Goal: Task Accomplishment & Management: Use online tool/utility

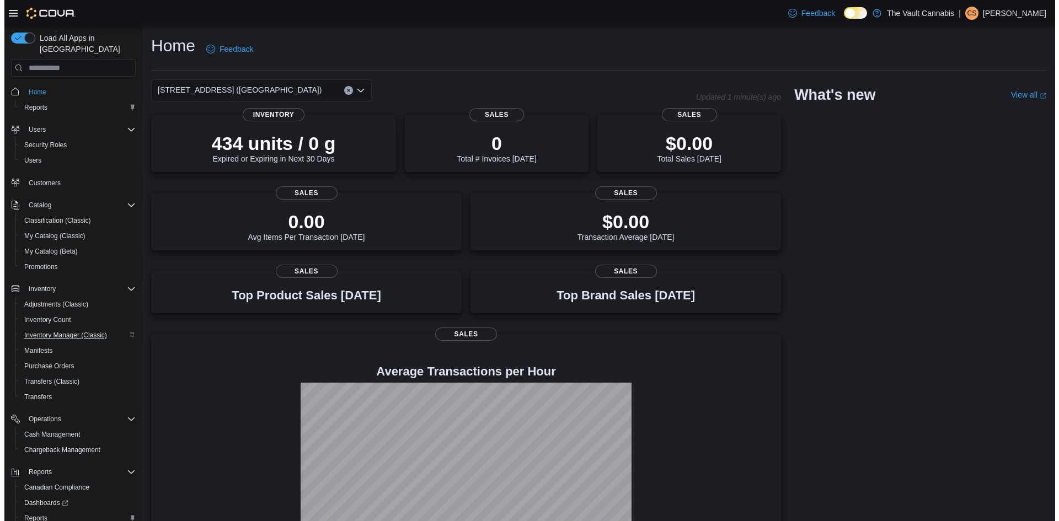
scroll to position [50, 0]
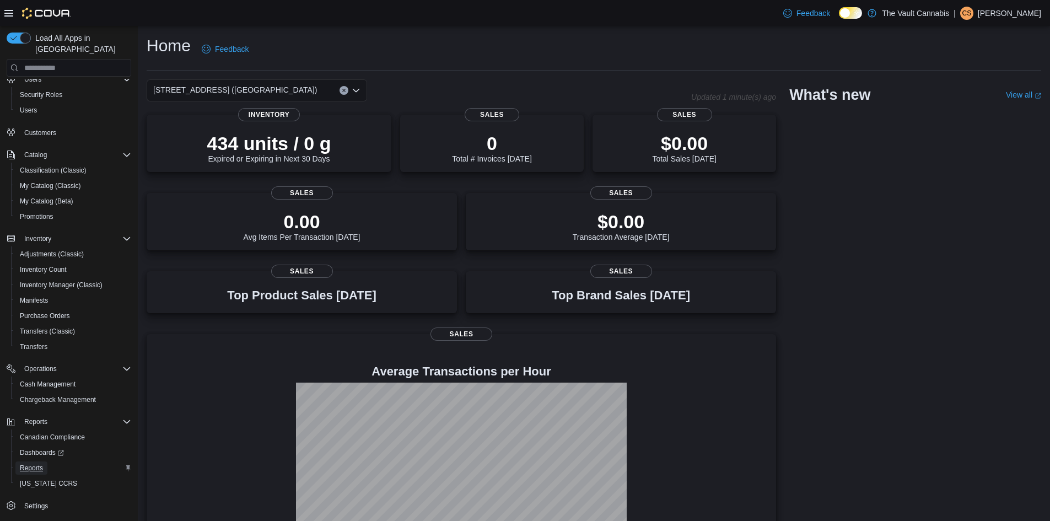
click at [23, 464] on span "Reports" at bounding box center [31, 468] width 23 height 9
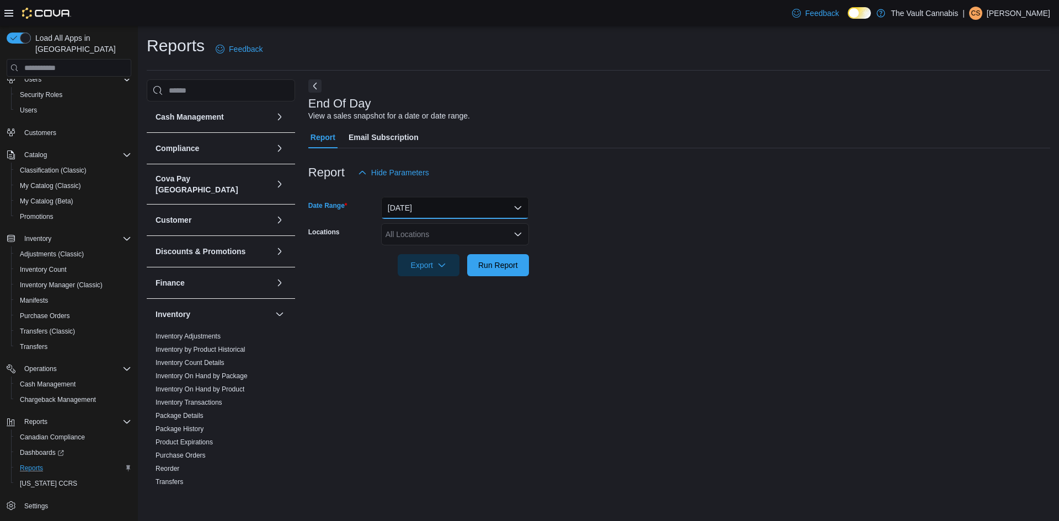
click at [446, 206] on button "Today" at bounding box center [455, 208] width 148 height 22
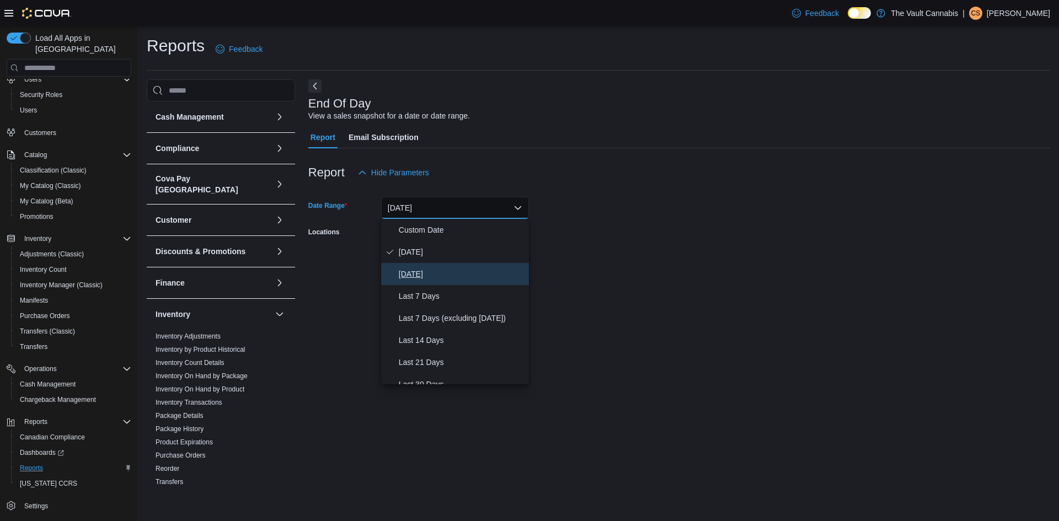
click at [424, 271] on span "Yesterday" at bounding box center [462, 273] width 126 height 13
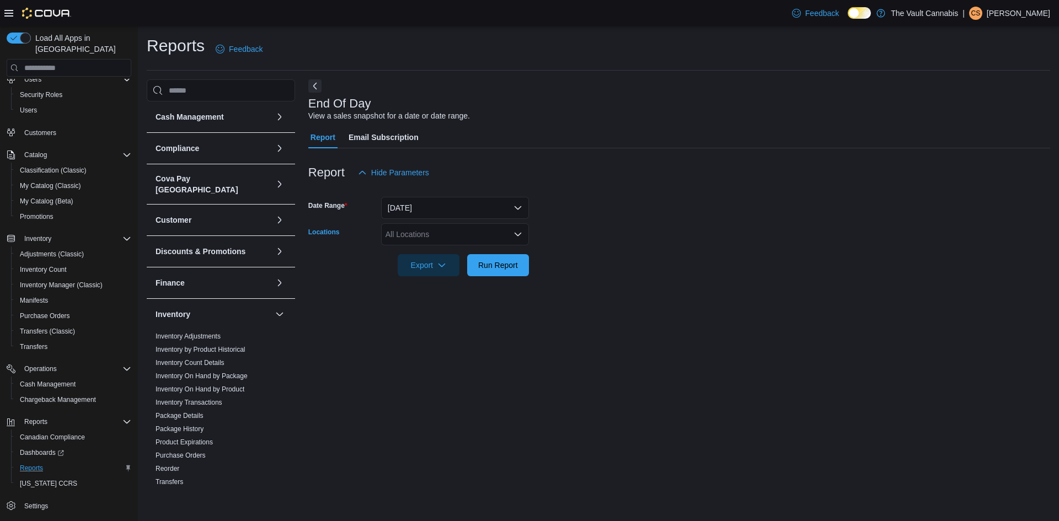
click at [442, 234] on div "All Locations" at bounding box center [455, 234] width 148 height 22
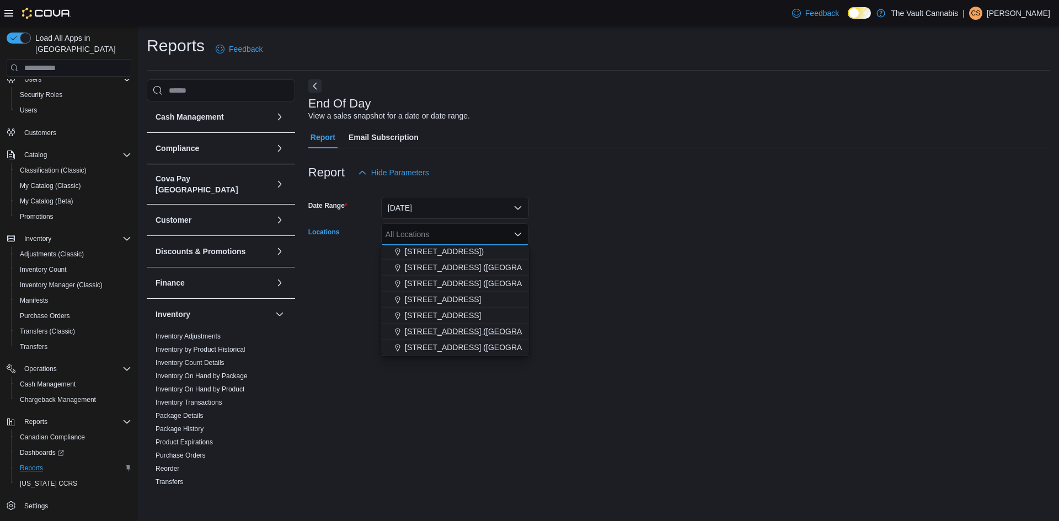
click at [450, 333] on span "645 Central Ave. (Ste Rose)" at bounding box center [487, 331] width 164 height 11
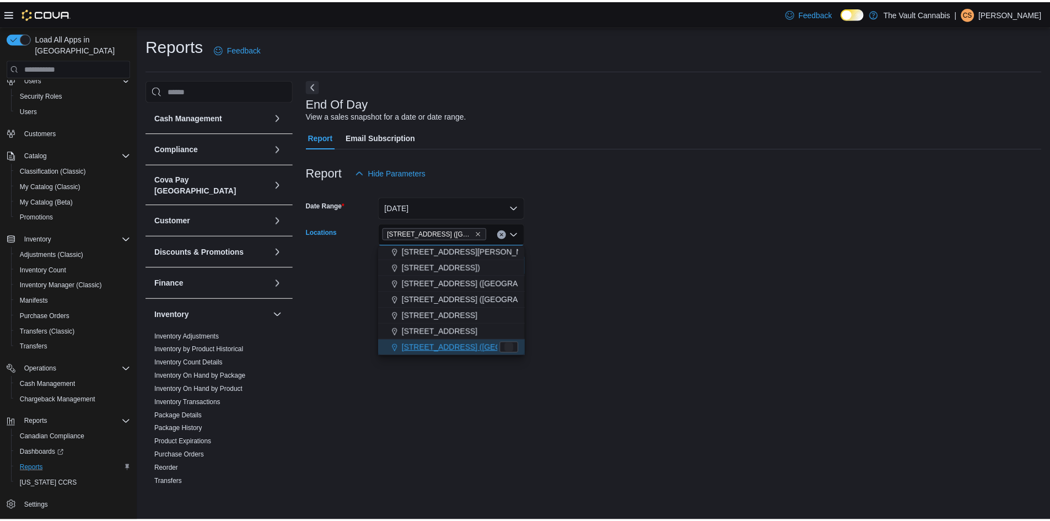
scroll to position [18, 0]
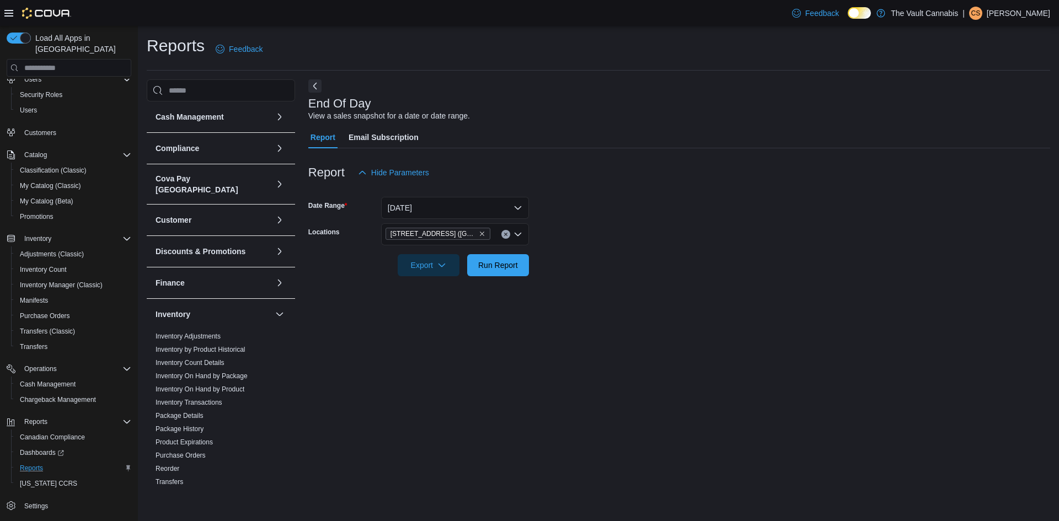
drag, startPoint x: 599, startPoint y: 272, endPoint x: 590, endPoint y: 272, distance: 8.8
click at [597, 272] on form "Date Range Yesterday Locations 645 Central Ave. (Ste Rose) Export Run Report" at bounding box center [679, 230] width 742 height 93
click at [495, 259] on span "Run Report" at bounding box center [498, 265] width 49 height 22
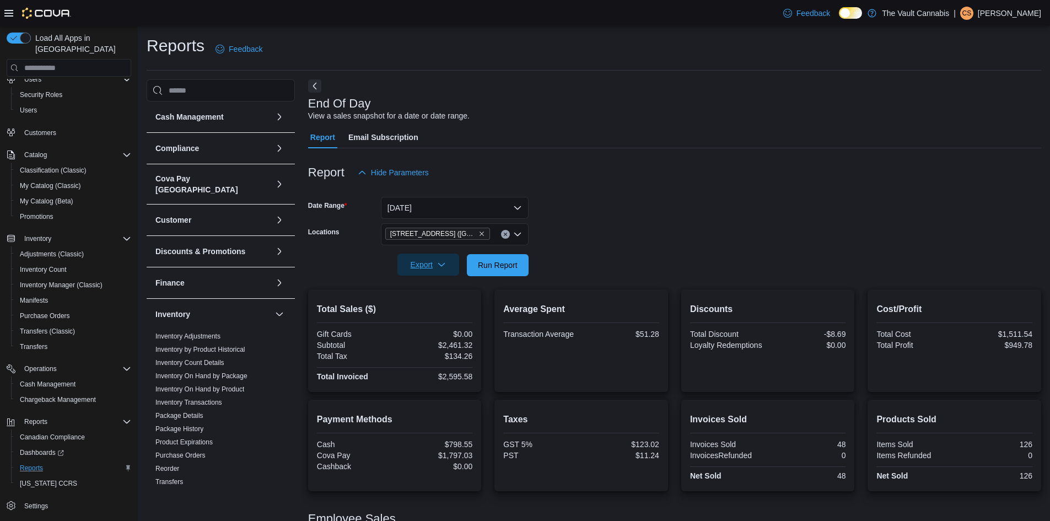
click at [445, 263] on icon "button" at bounding box center [441, 264] width 9 height 9
click at [448, 304] on button "Export to Pdf" at bounding box center [430, 309] width 63 height 22
click at [505, 235] on icon "Clear input" at bounding box center [505, 234] width 3 height 3
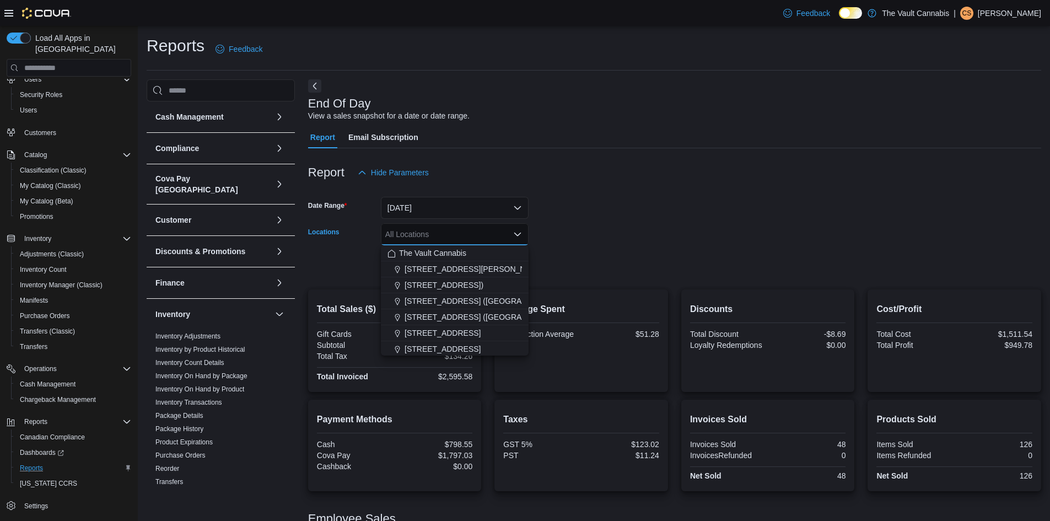
click at [557, 211] on form "Date Range Yesterday Locations All Locations Combo box. Selected. Combo box inp…" at bounding box center [674, 230] width 733 height 93
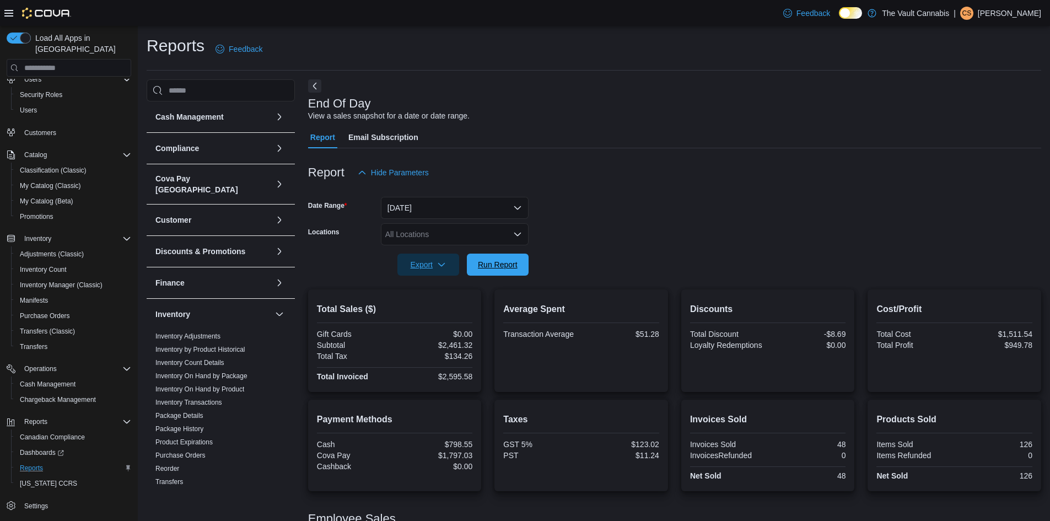
click at [501, 265] on span "Run Report" at bounding box center [498, 264] width 40 height 11
click at [460, 209] on button "Yesterday" at bounding box center [455, 208] width 148 height 22
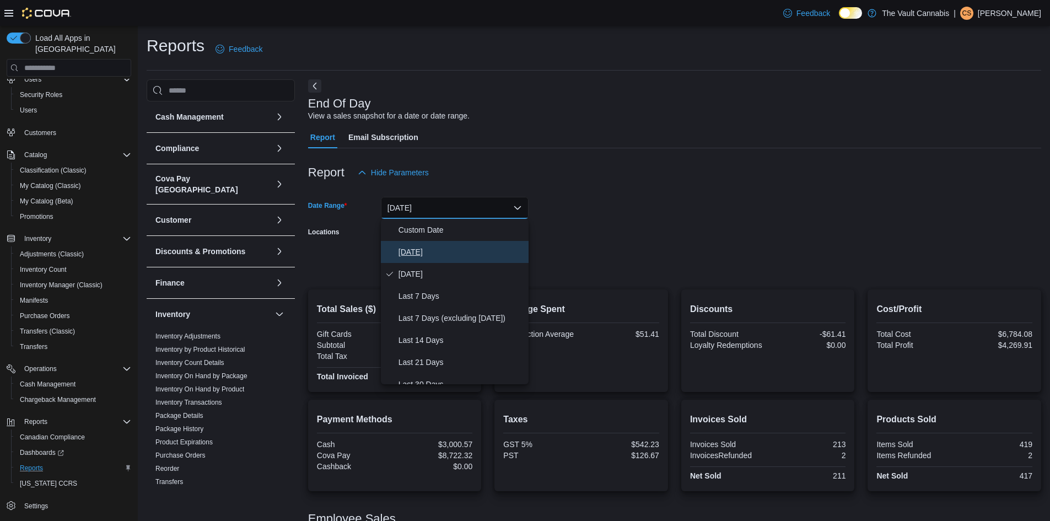
click at [442, 251] on span "Today" at bounding box center [462, 251] width 126 height 13
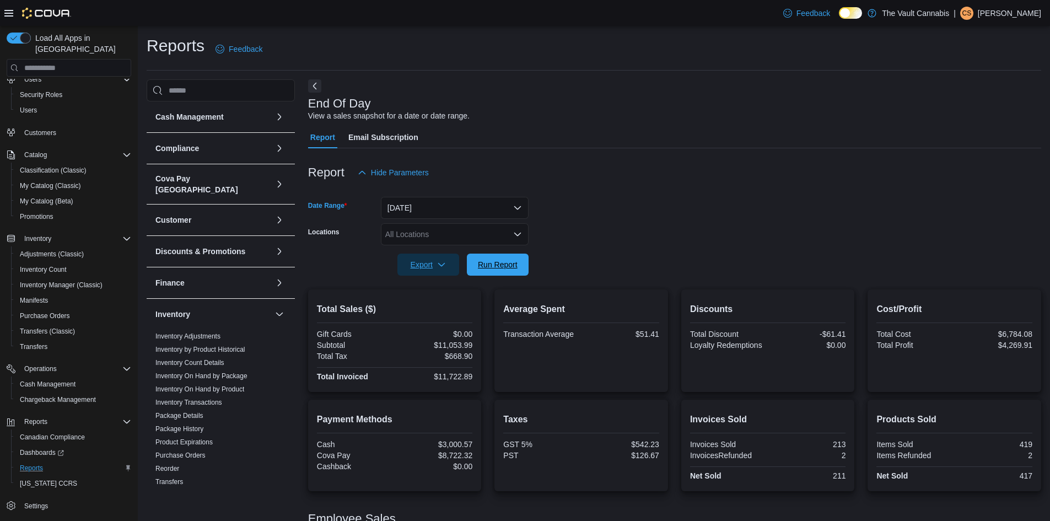
click at [499, 268] on span "Run Report" at bounding box center [498, 264] width 40 height 11
